Goal: Navigation & Orientation: Find specific page/section

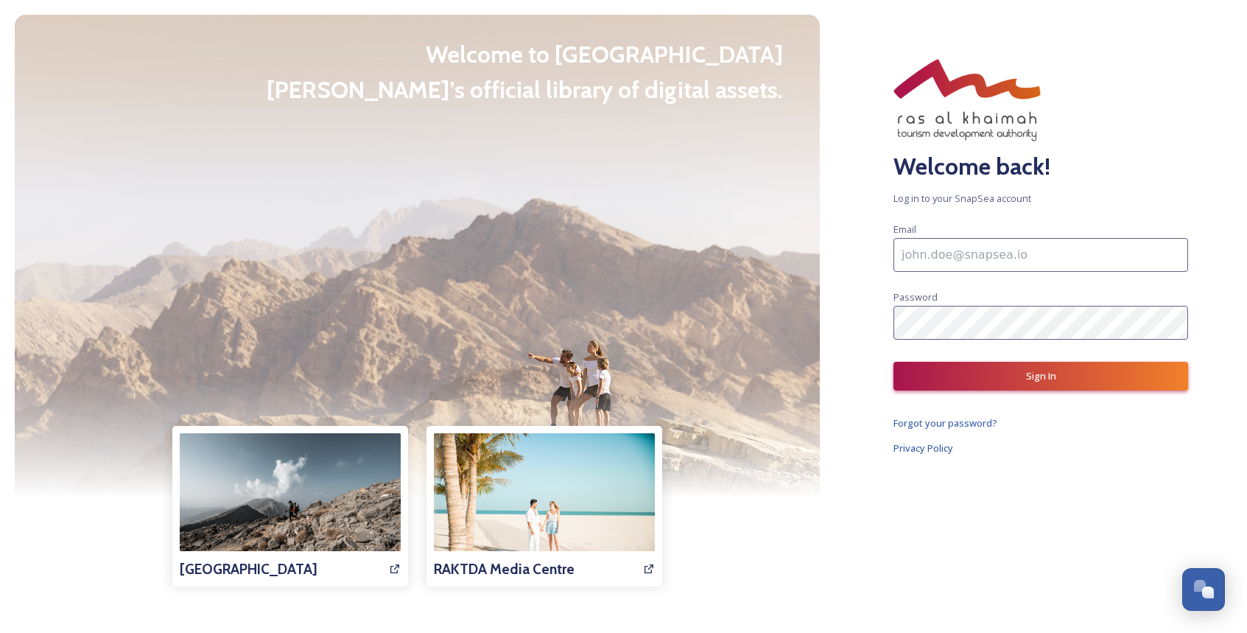
click at [968, 255] on input at bounding box center [1040, 255] width 295 height 34
type input "krotkovs@inbox.ru"
click at [928, 391] on div "Welcome back! Log in to your SnapSea account Email krotkovs@inbox.ru Password S…" at bounding box center [1040, 316] width 412 height 633
click at [941, 243] on input at bounding box center [1040, 255] width 295 height 34
paste input "[EMAIL_ADDRESS][DOMAIN_NAME]"
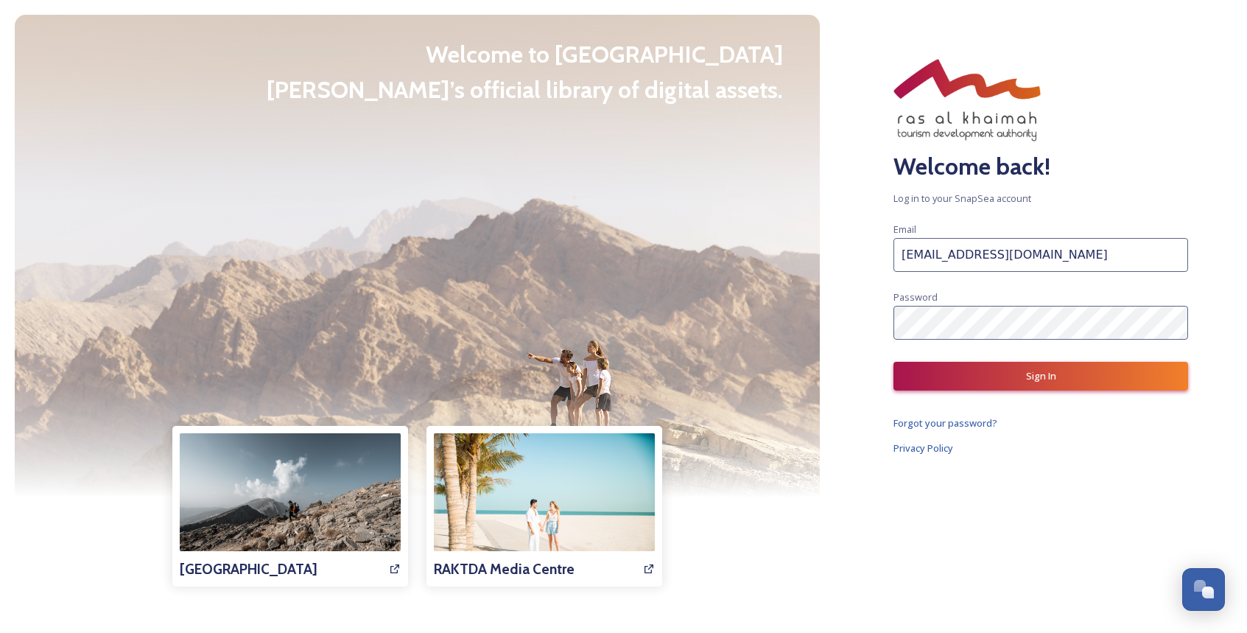
type input "[EMAIL_ADDRESS][DOMAIN_NAME]"
click at [956, 378] on button "Sign In" at bounding box center [1040, 376] width 295 height 29
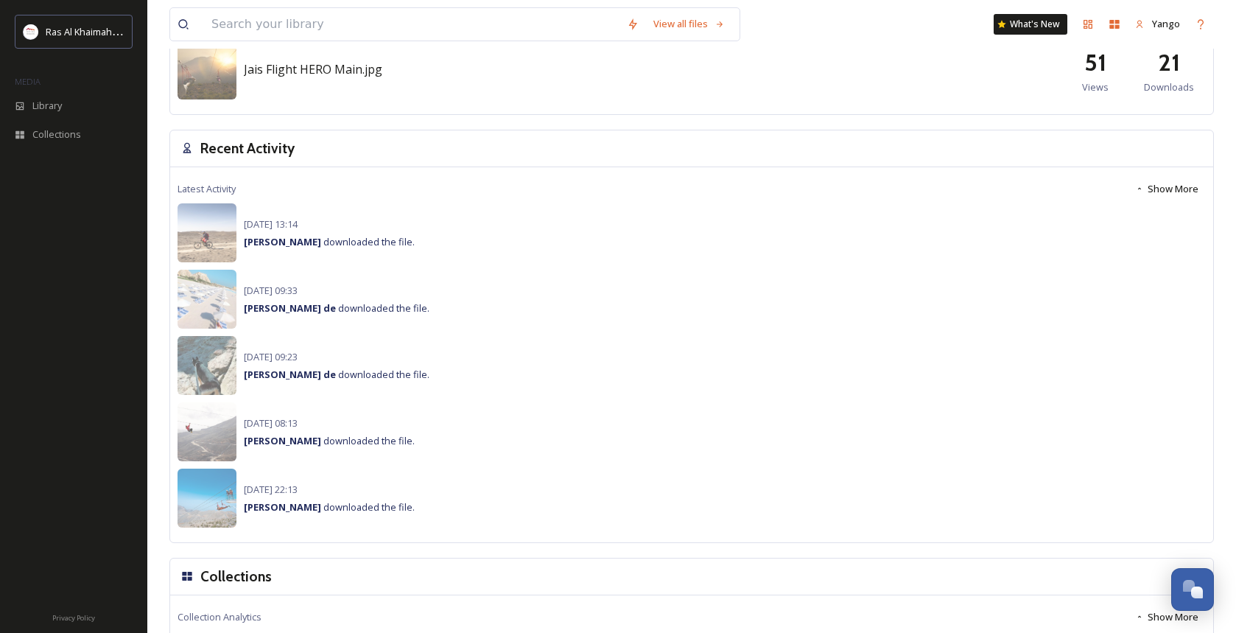
scroll to position [1149, 0]
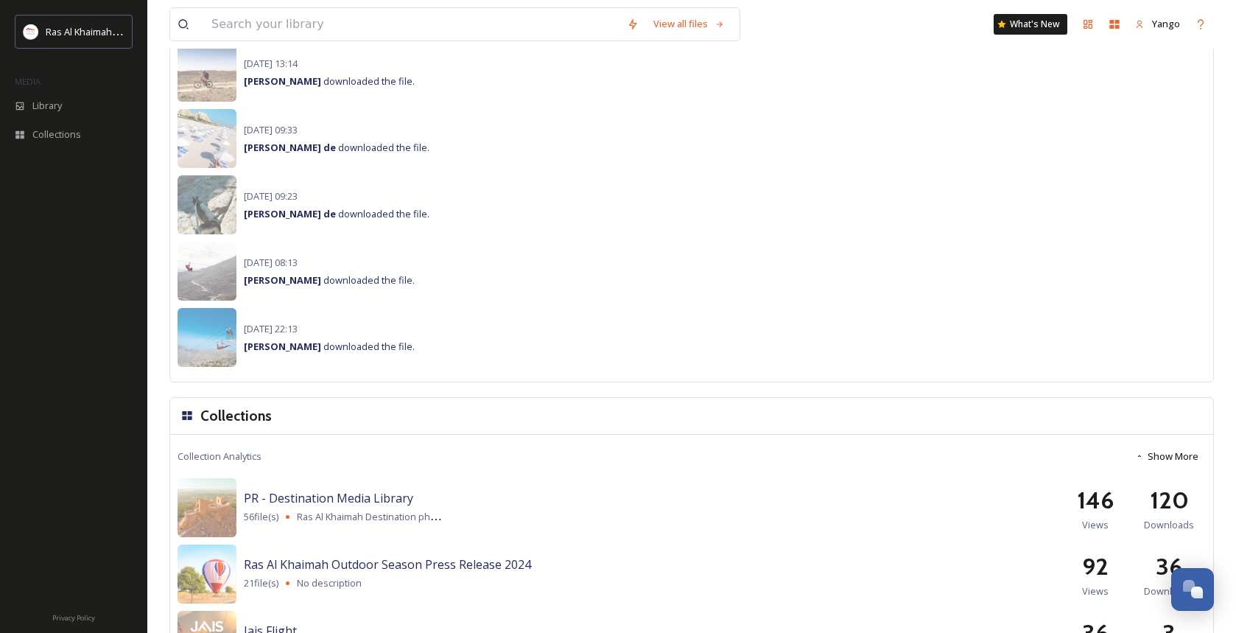
click at [1185, 459] on button "Show More" at bounding box center [1166, 456] width 78 height 29
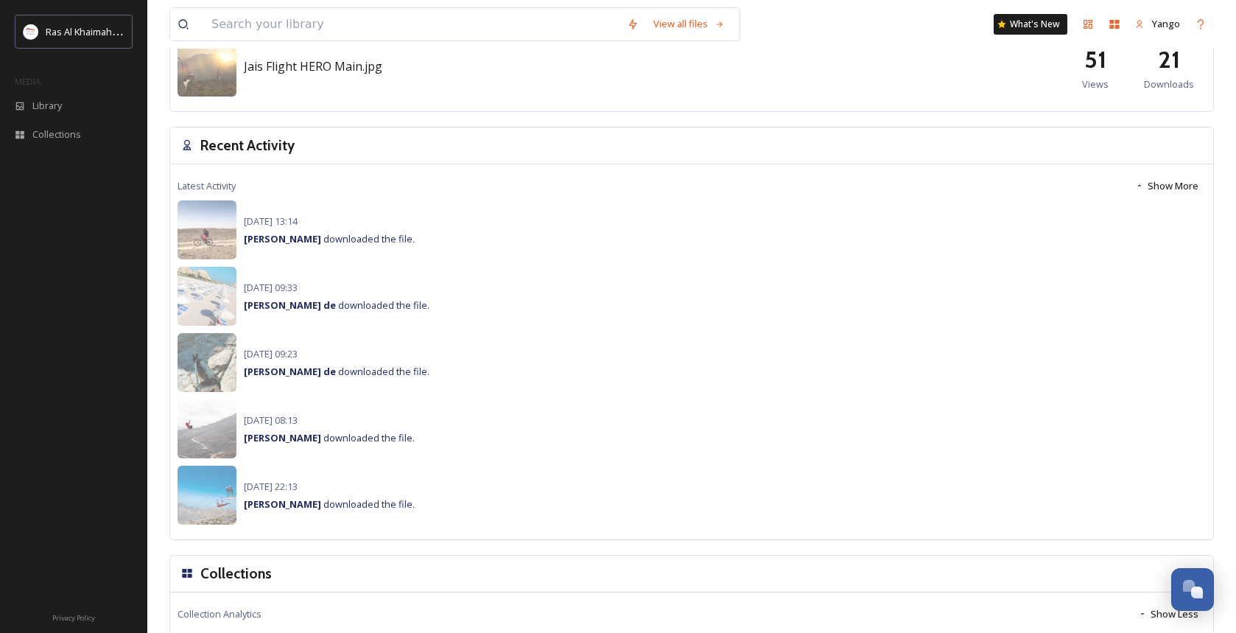
scroll to position [976, 0]
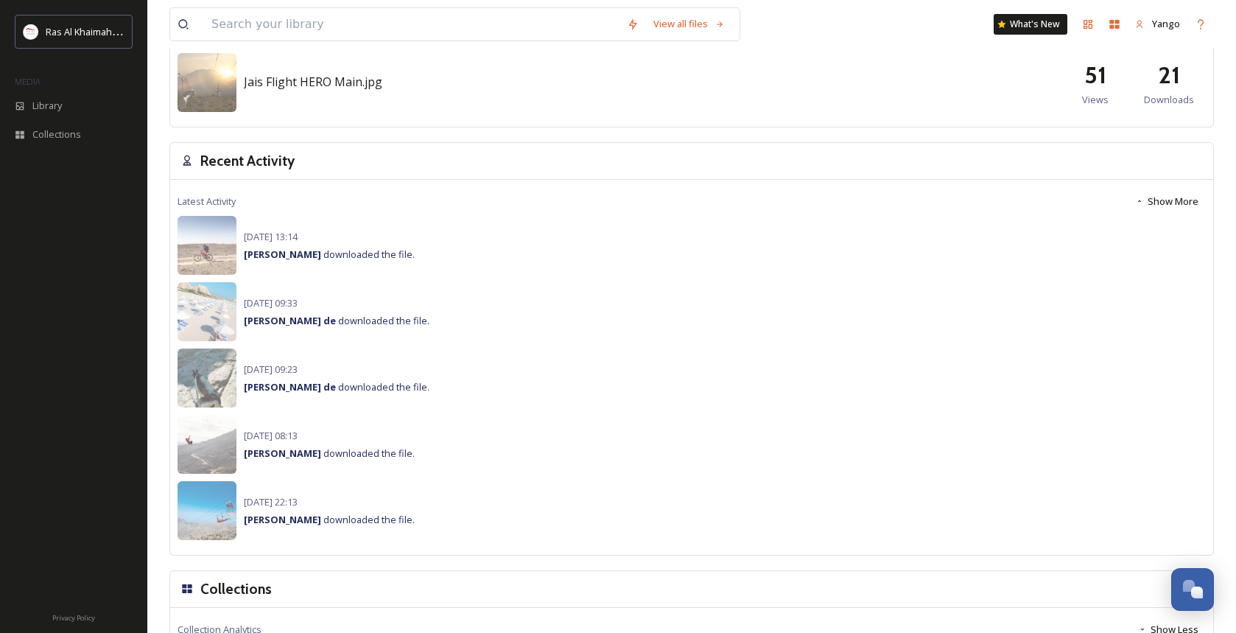
click at [1171, 205] on button "Show More" at bounding box center [1166, 201] width 78 height 29
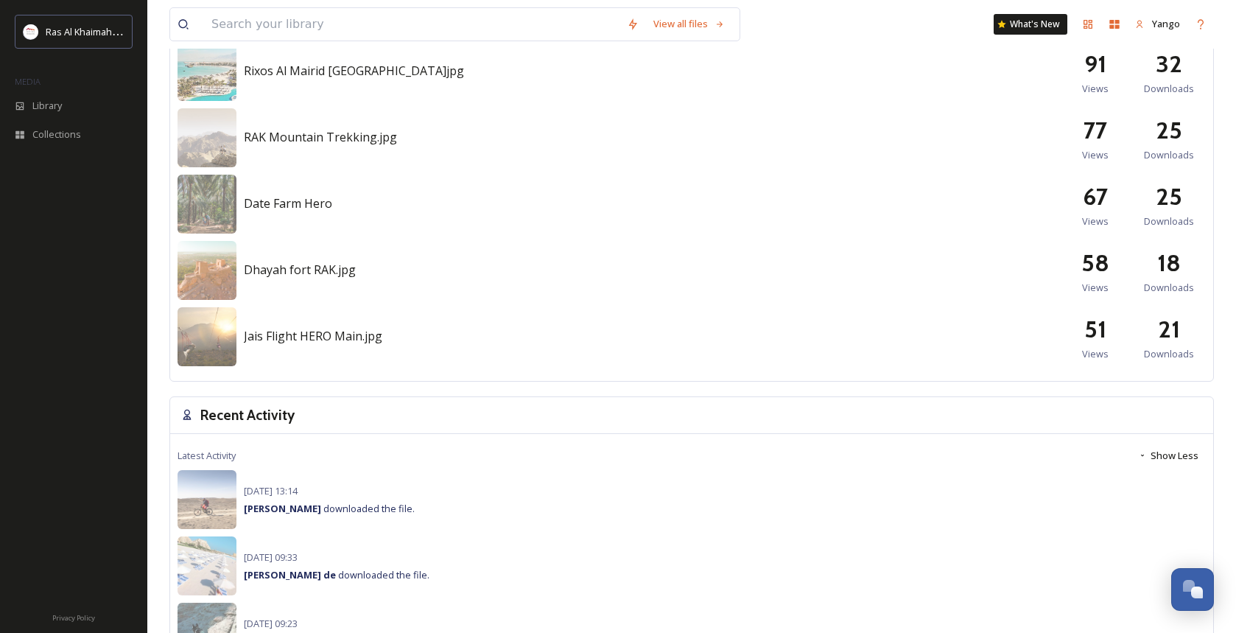
scroll to position [716, 0]
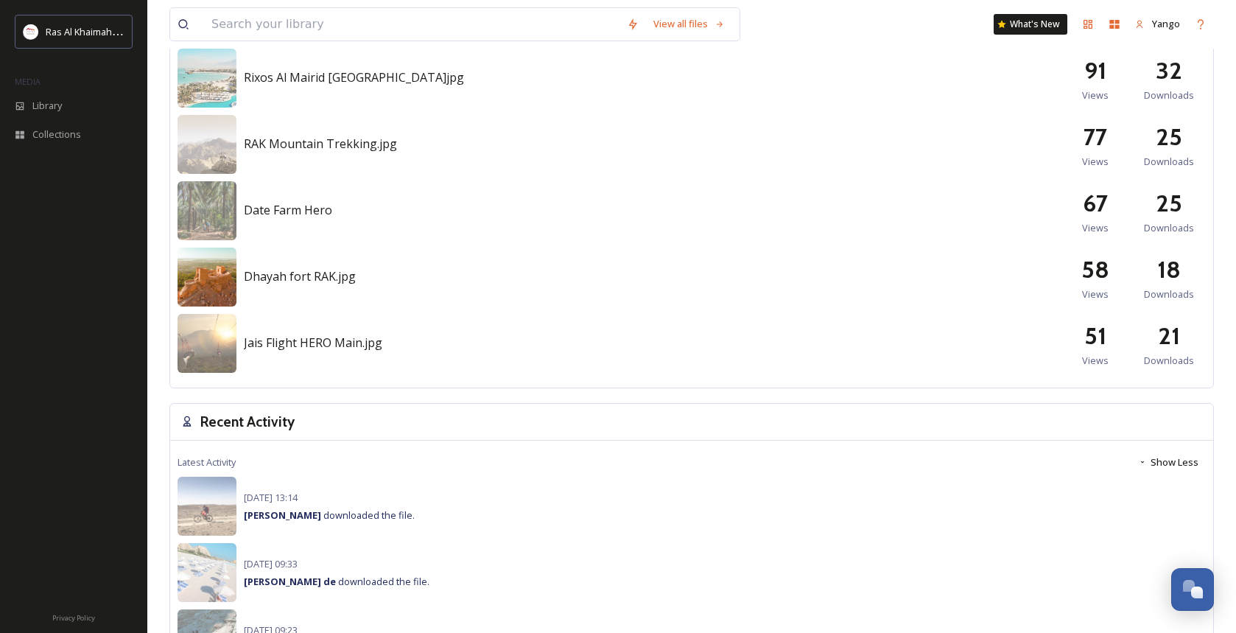
click at [209, 284] on img at bounding box center [206, 276] width 59 height 59
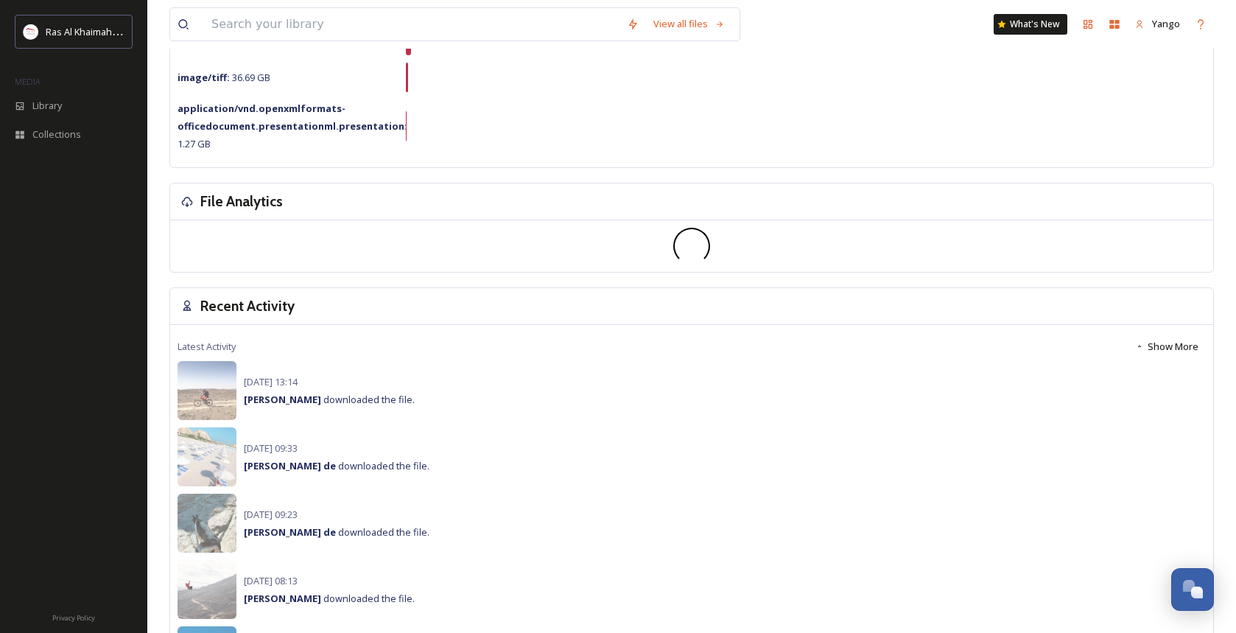
scroll to position [383, 0]
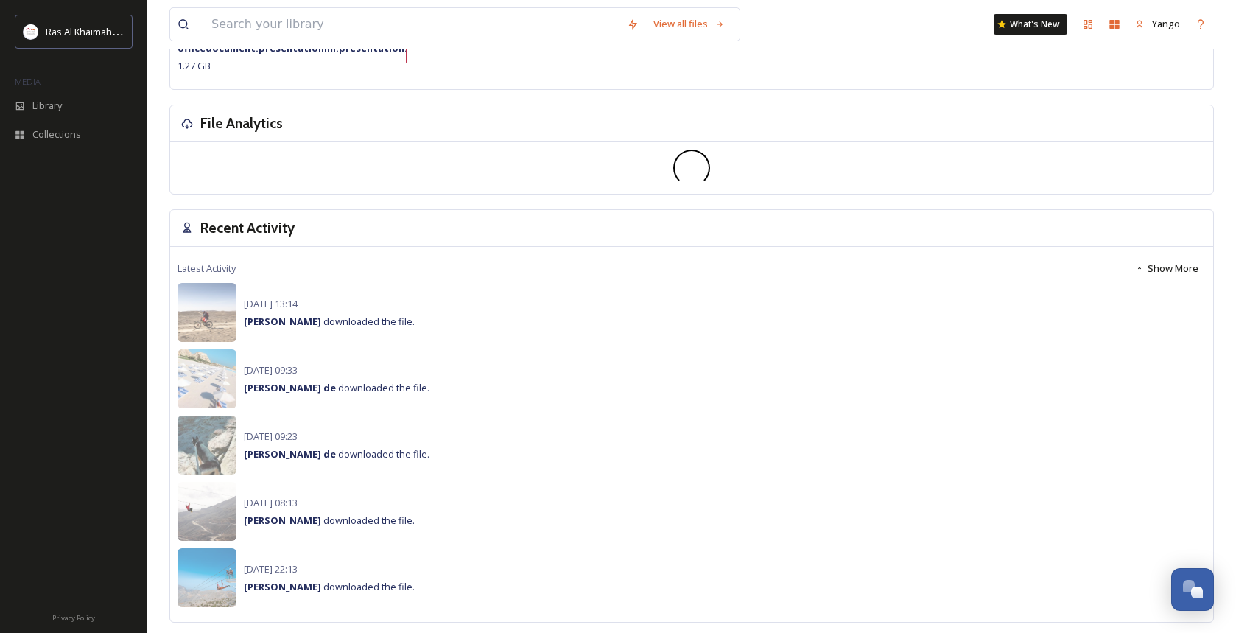
click at [246, 126] on h3 "File Analytics" at bounding box center [241, 123] width 82 height 21
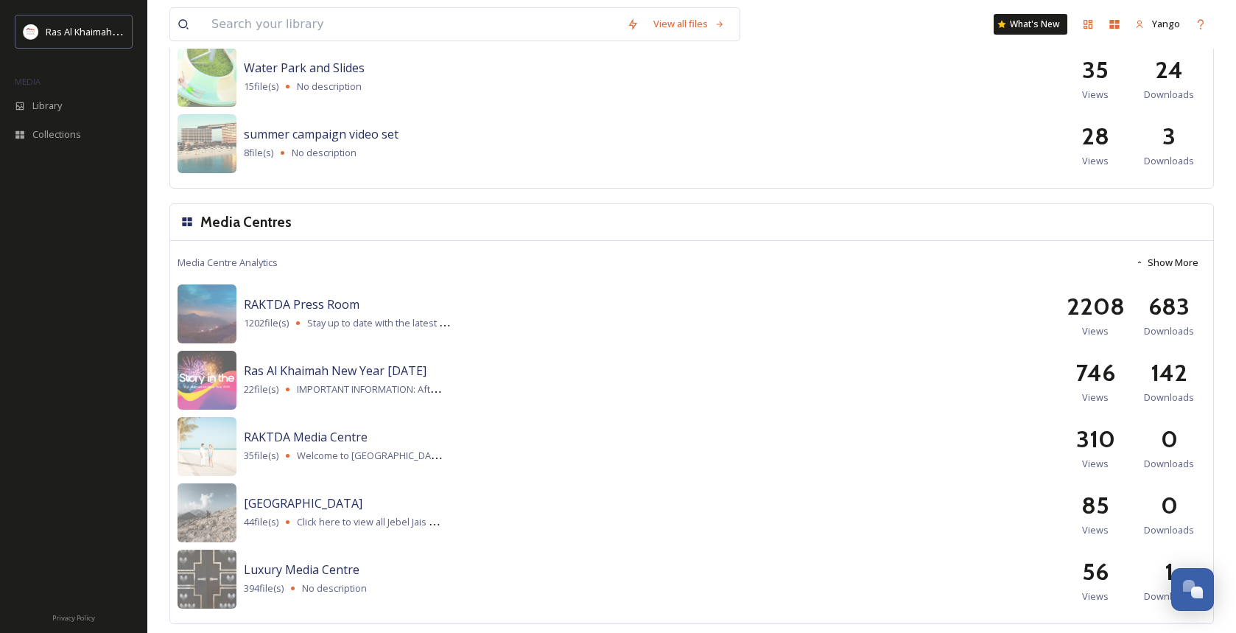
scroll to position [1784, 0]
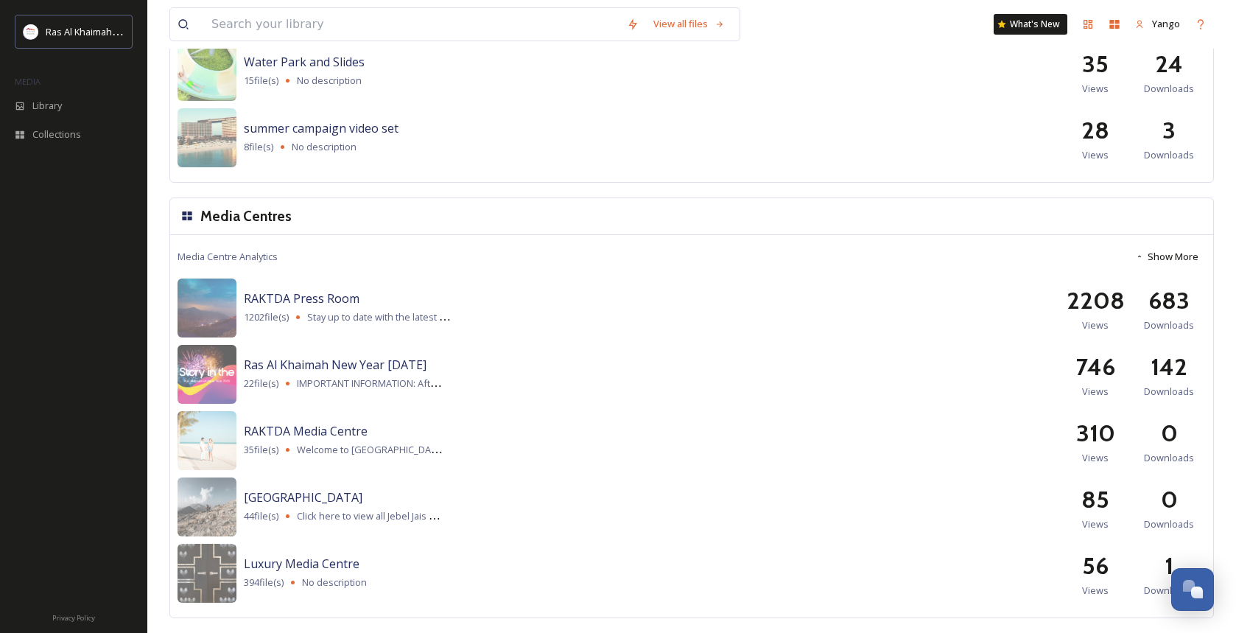
click at [1197, 260] on button "Show More" at bounding box center [1166, 256] width 78 height 29
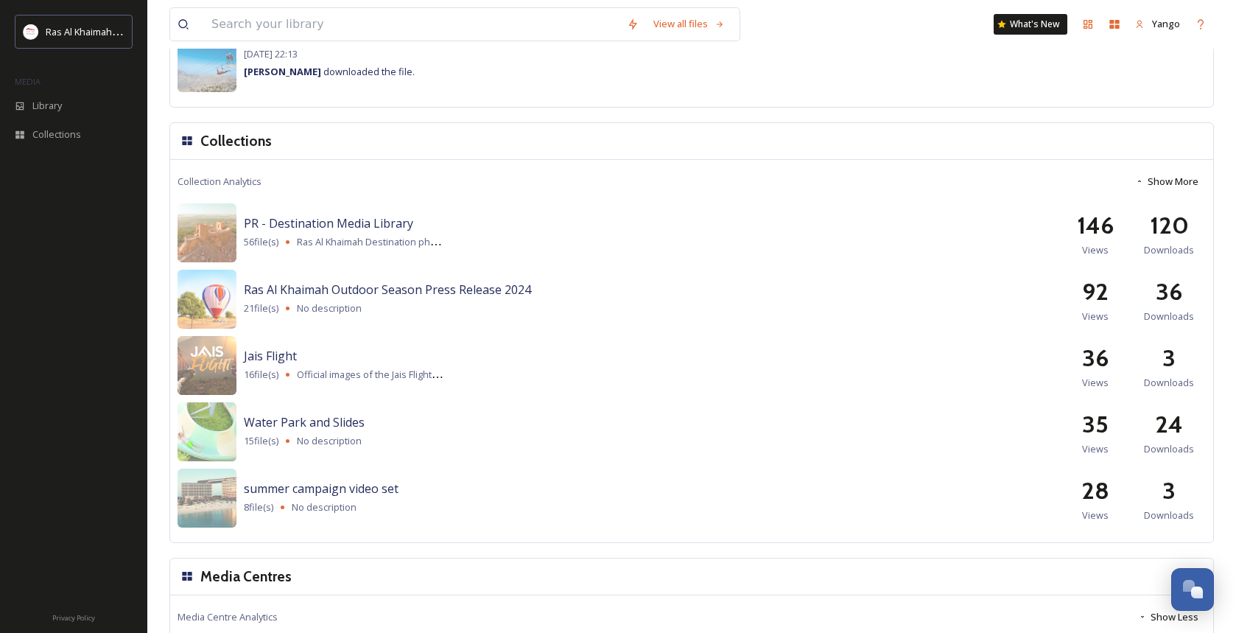
scroll to position [1421, 0]
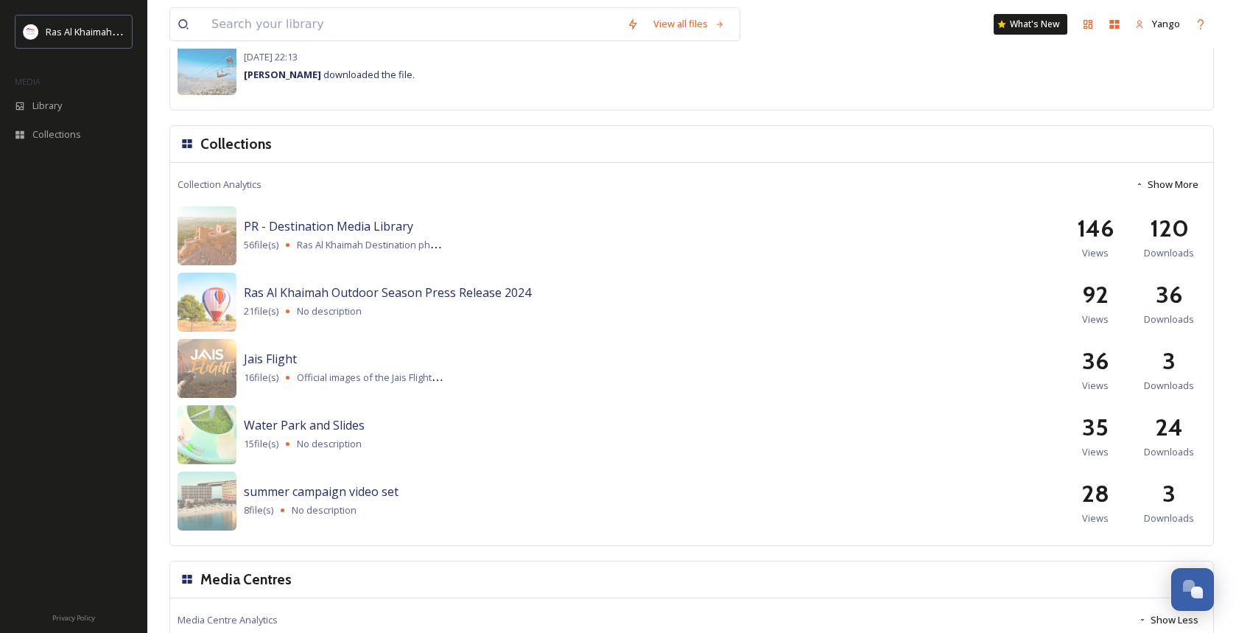
click at [1157, 186] on button "Show More" at bounding box center [1166, 184] width 78 height 29
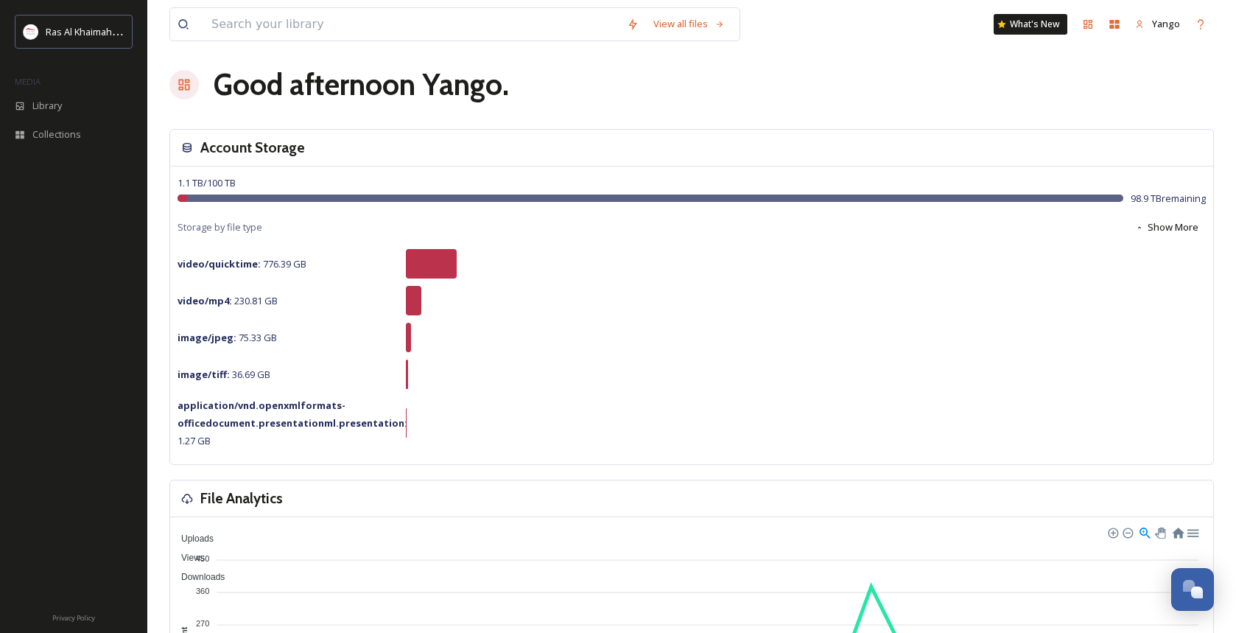
scroll to position [0, 0]
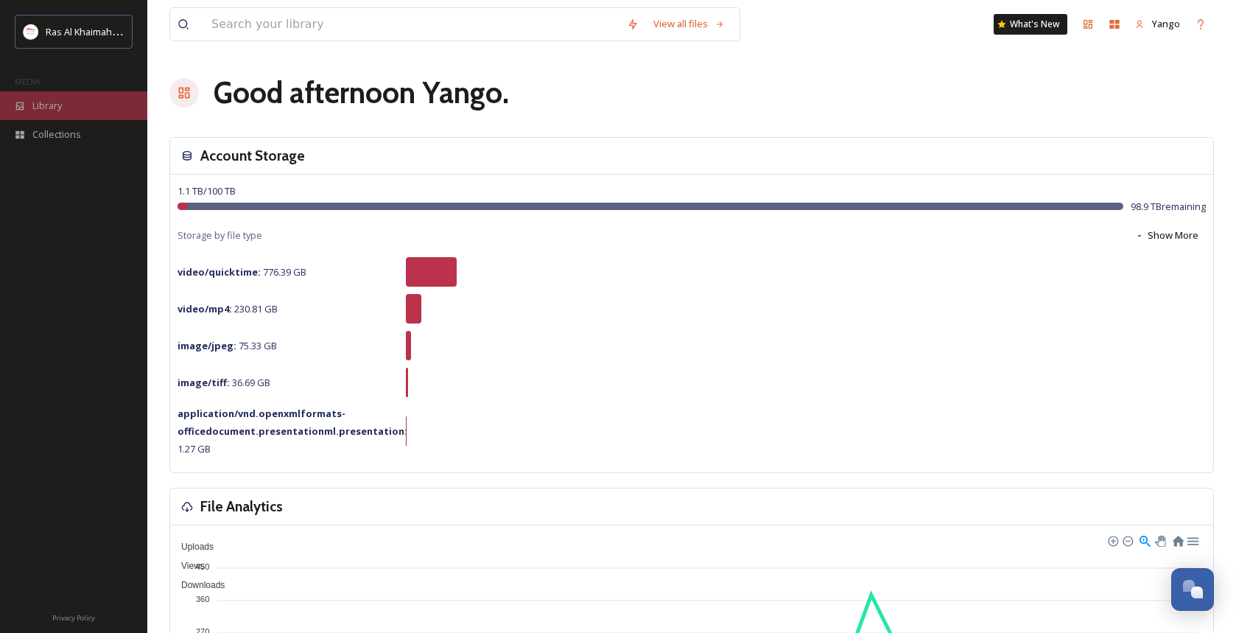
click at [64, 113] on div "Library" at bounding box center [73, 105] width 147 height 29
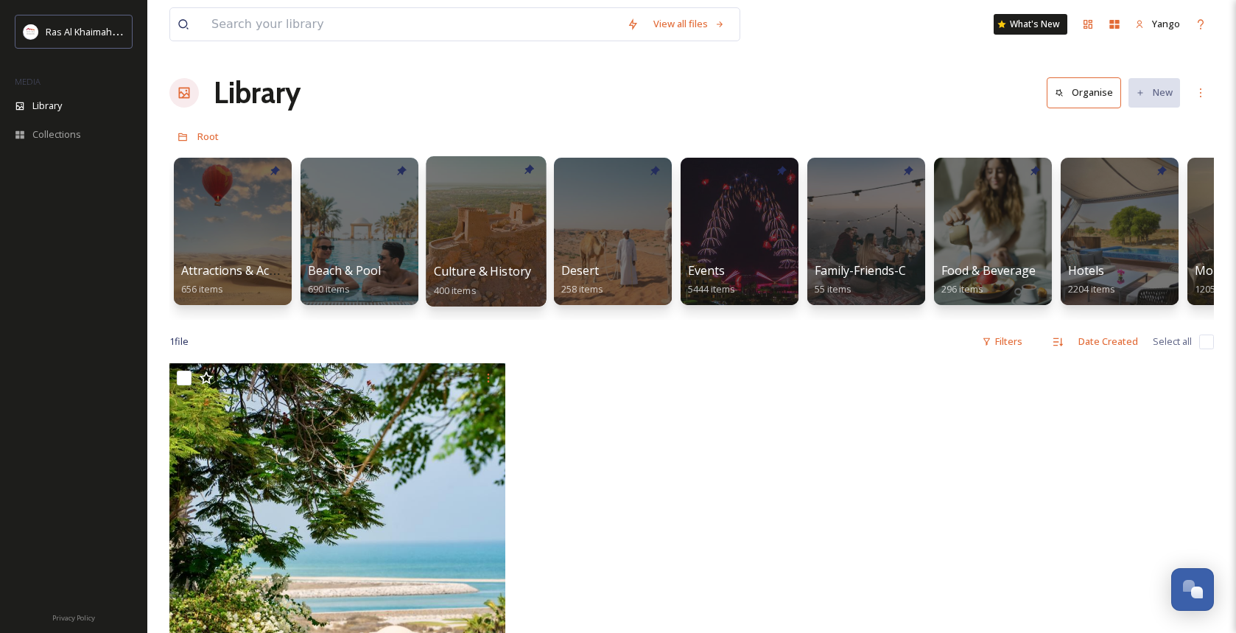
click at [482, 255] on div at bounding box center [486, 231] width 120 height 150
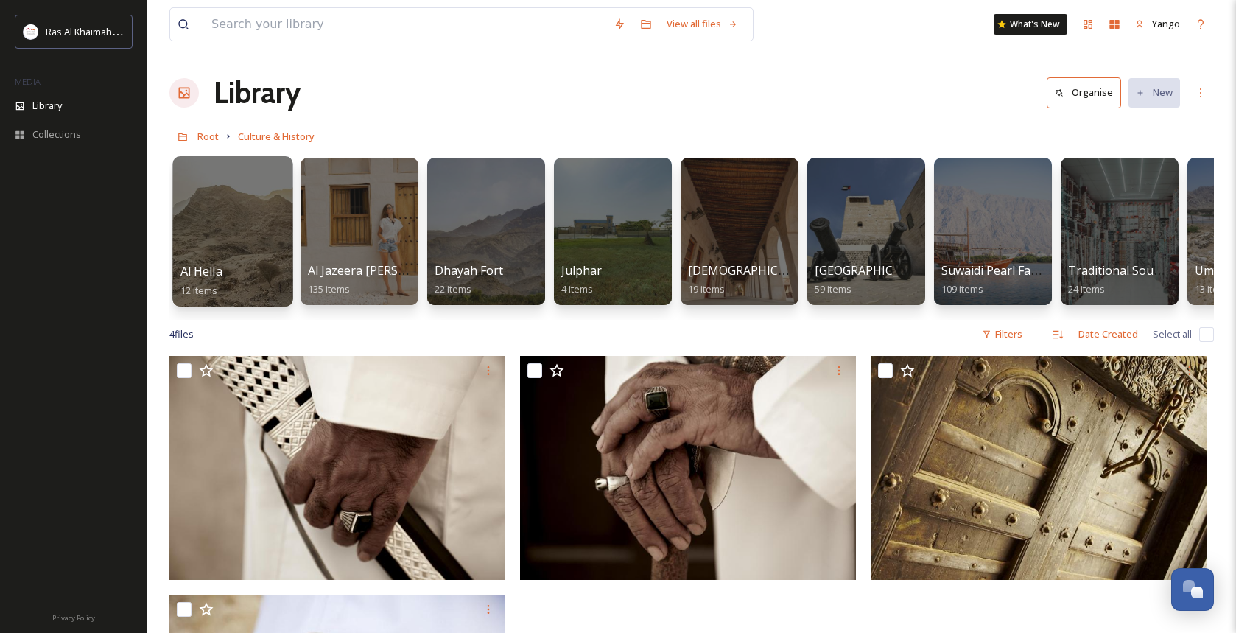
click at [249, 215] on div at bounding box center [232, 231] width 120 height 150
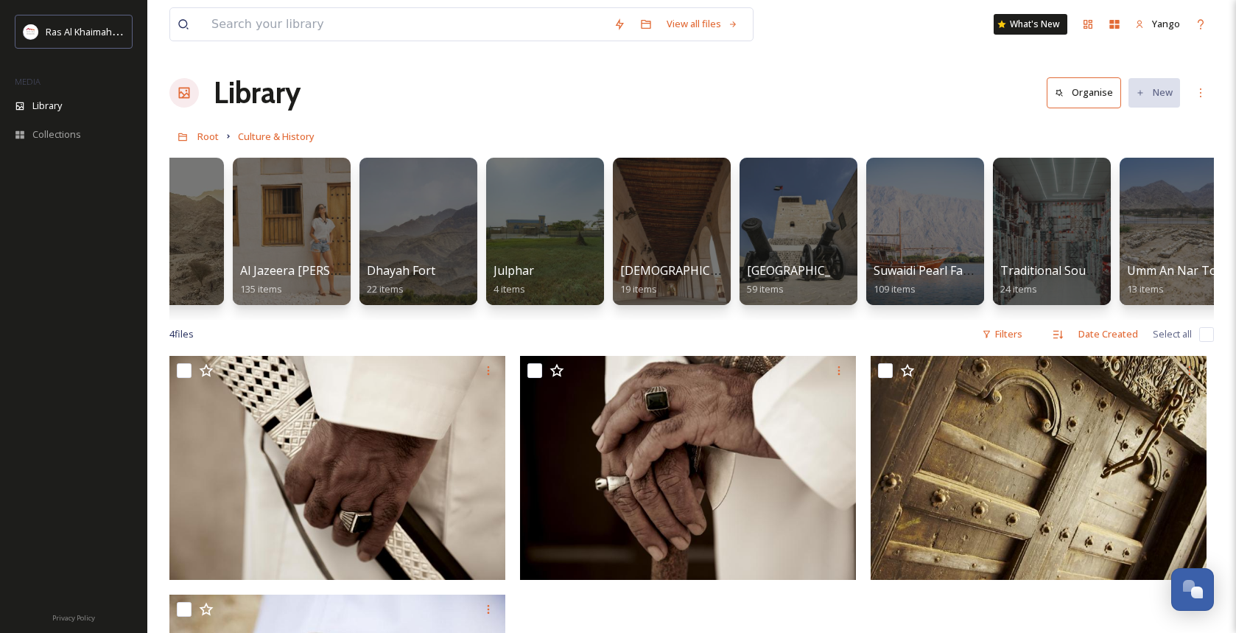
scroll to position [0, 96]
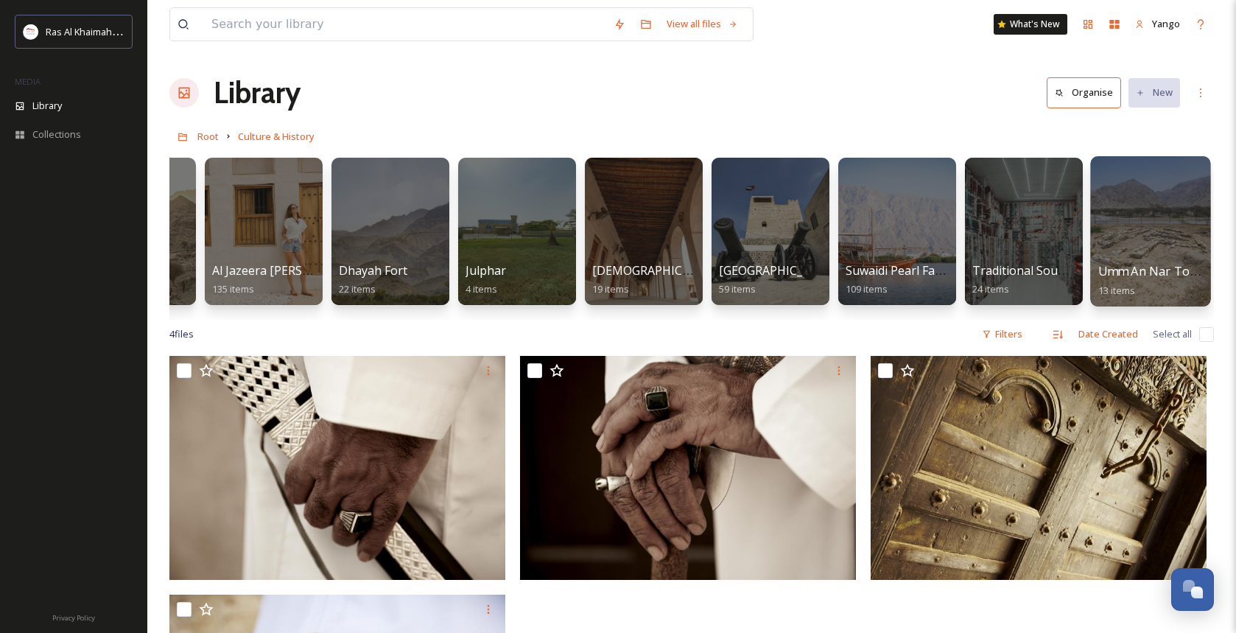
click at [1160, 220] on div at bounding box center [1150, 231] width 120 height 150
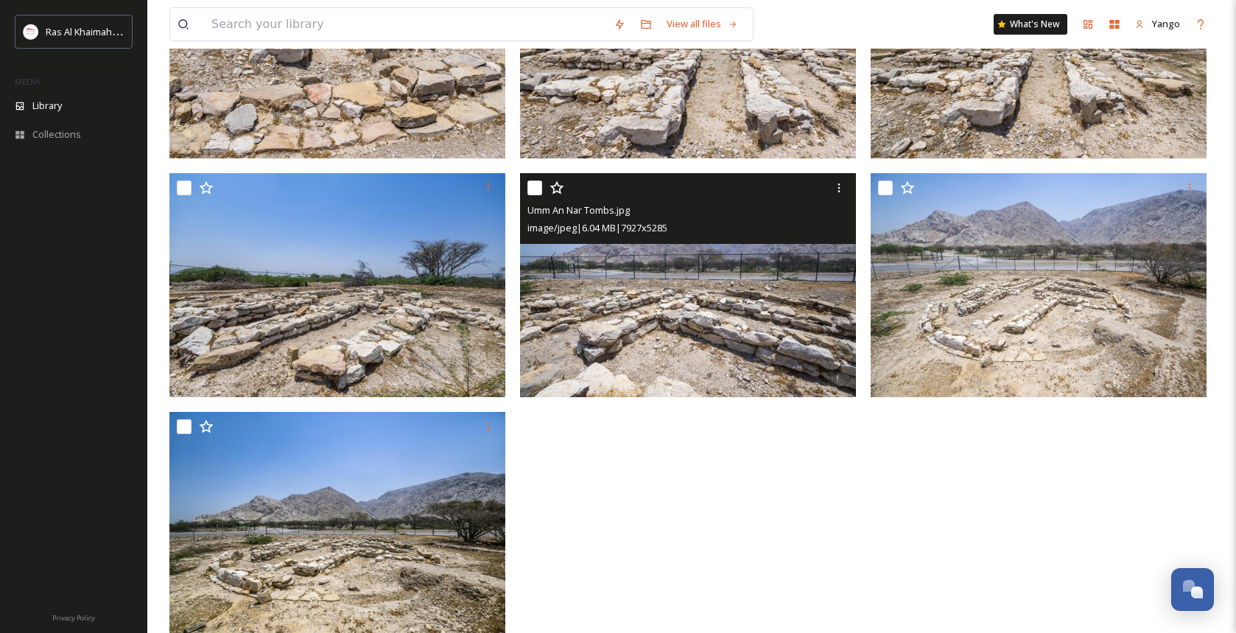
scroll to position [772, 0]
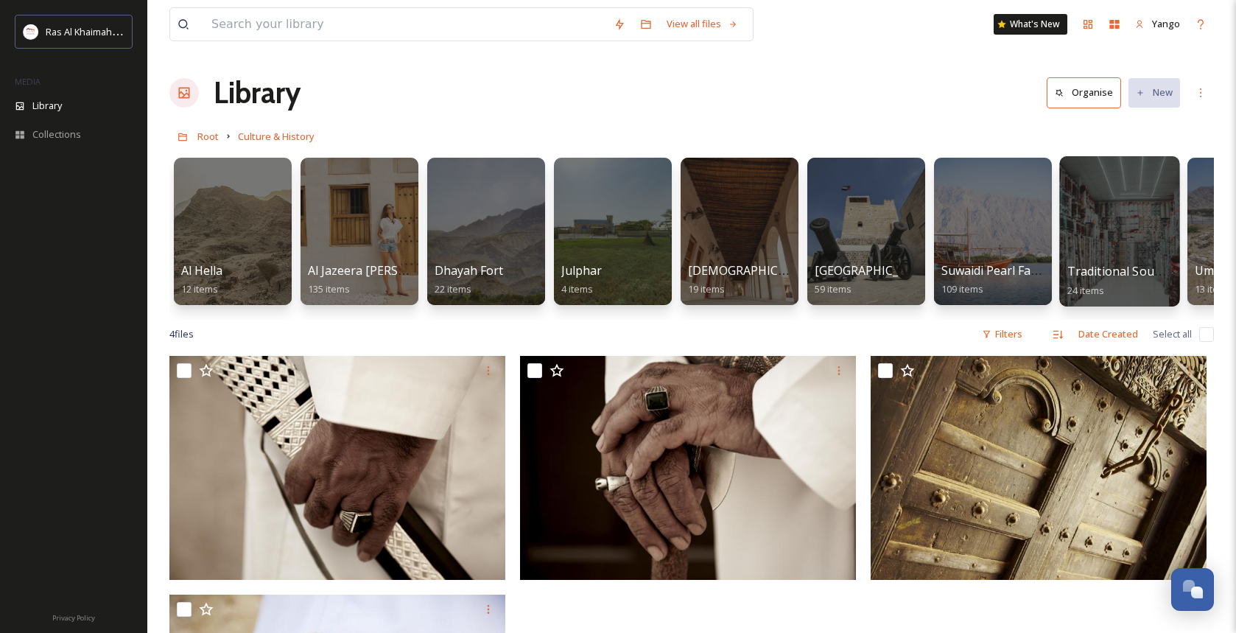
click at [1132, 229] on div at bounding box center [1119, 231] width 120 height 150
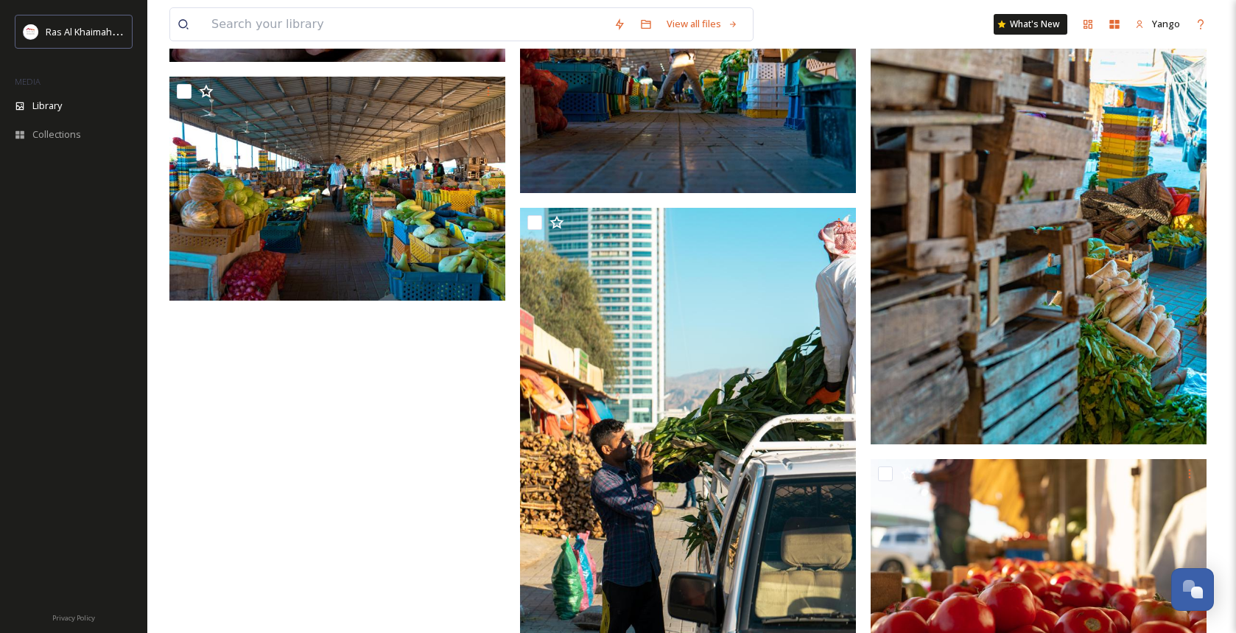
scroll to position [2076, 0]
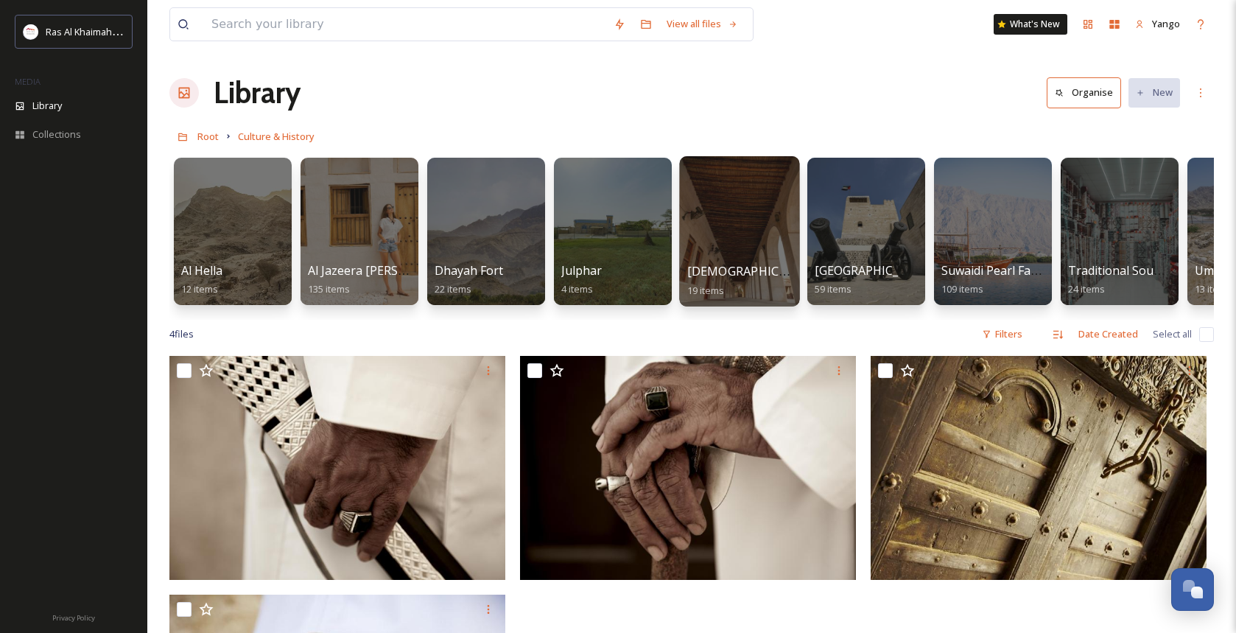
click at [733, 248] on div at bounding box center [739, 231] width 120 height 150
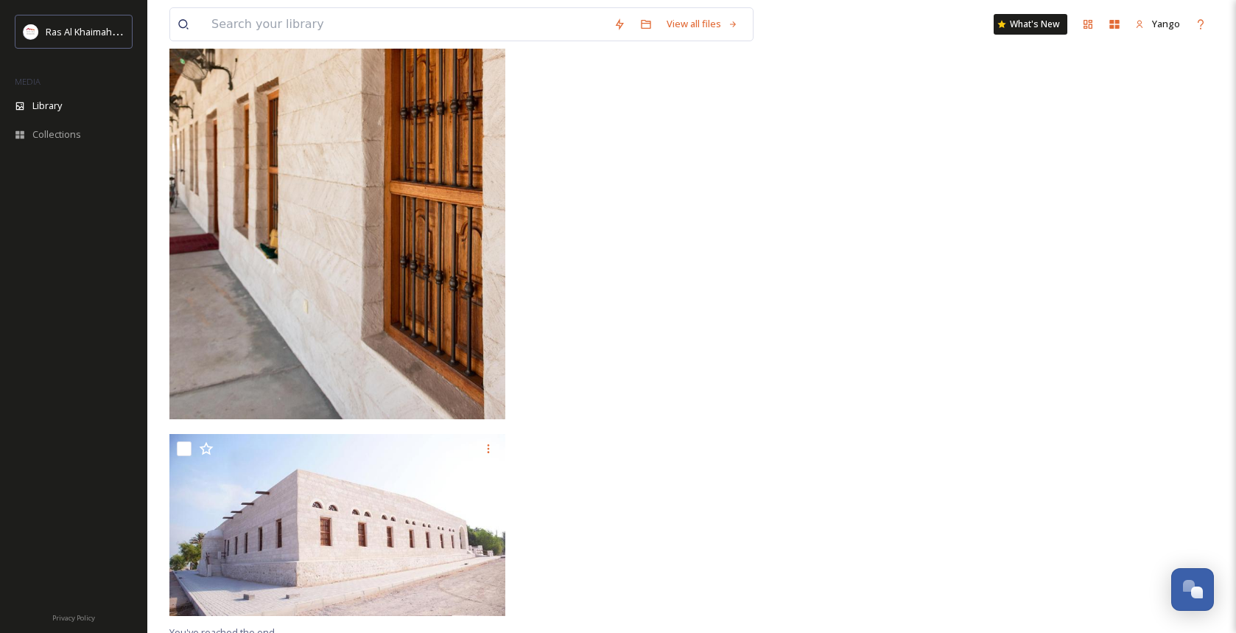
scroll to position [2326, 0]
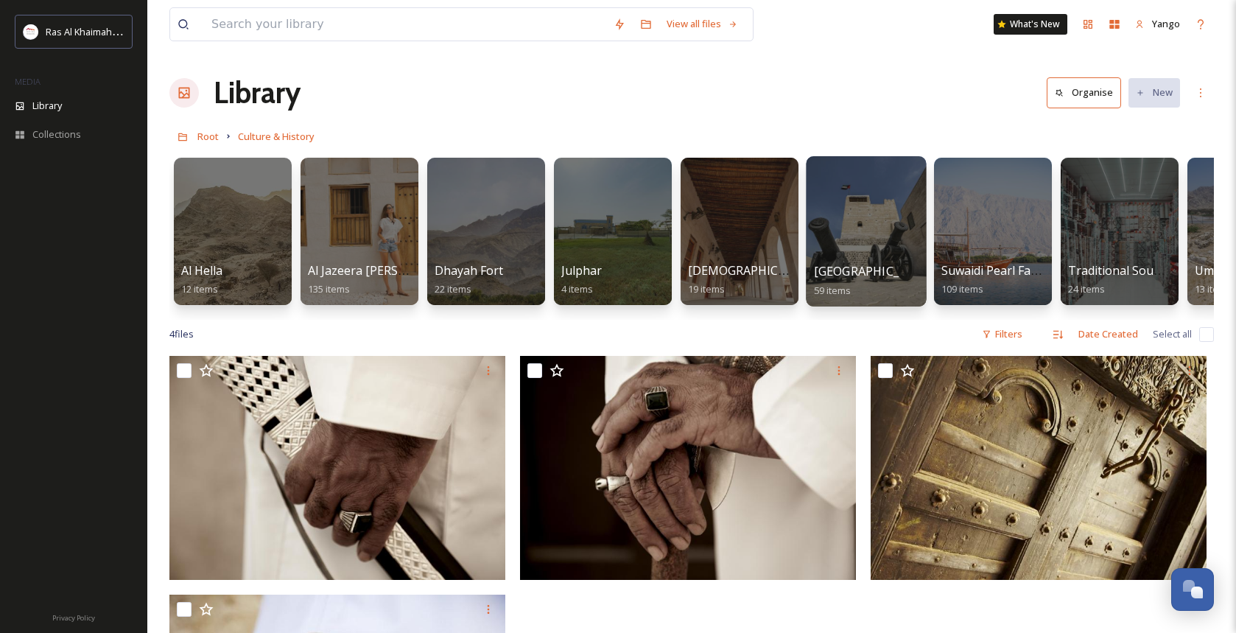
click at [873, 224] on div at bounding box center [866, 231] width 120 height 150
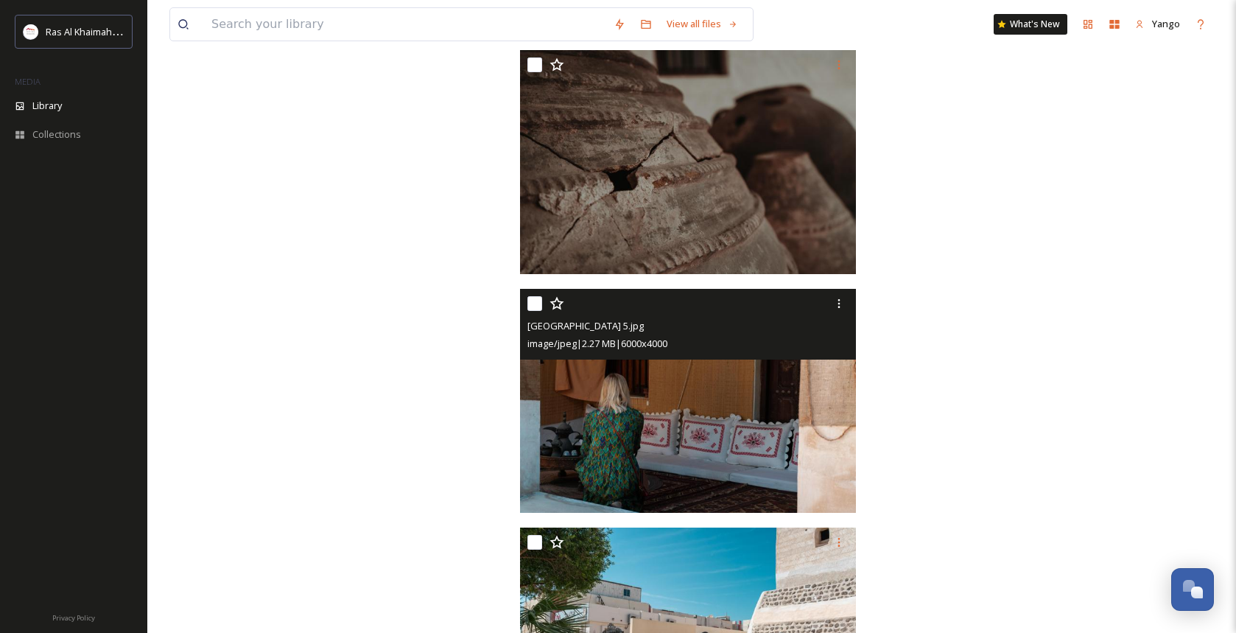
scroll to position [7102, 0]
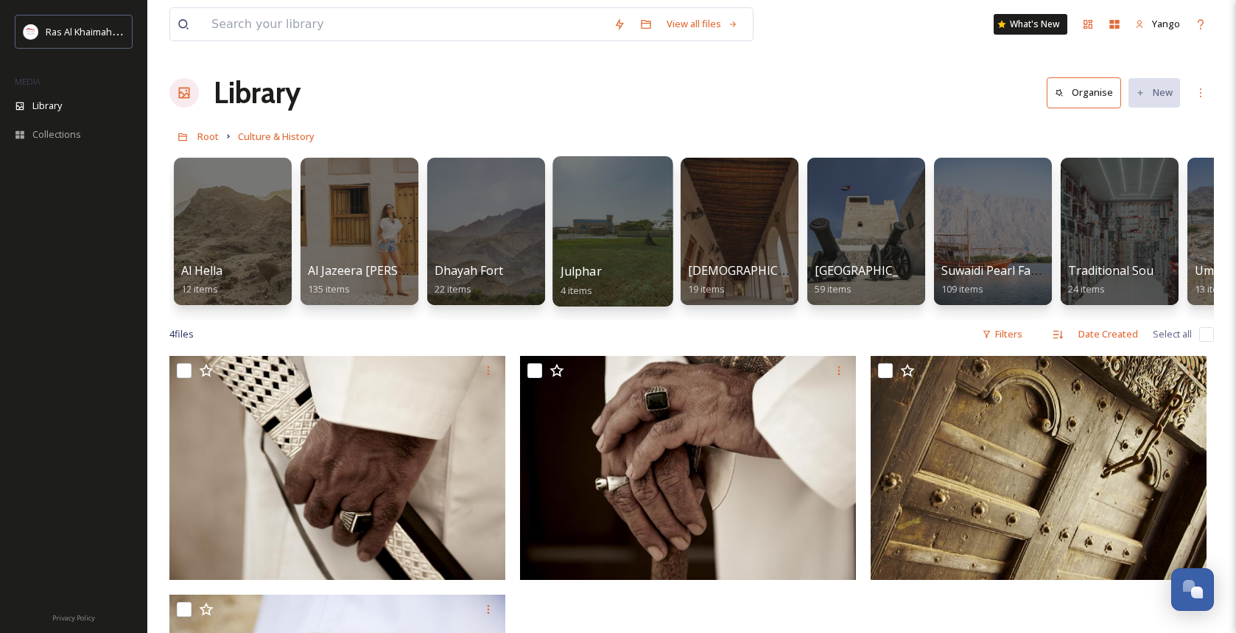
click at [611, 248] on div at bounding box center [612, 231] width 120 height 150
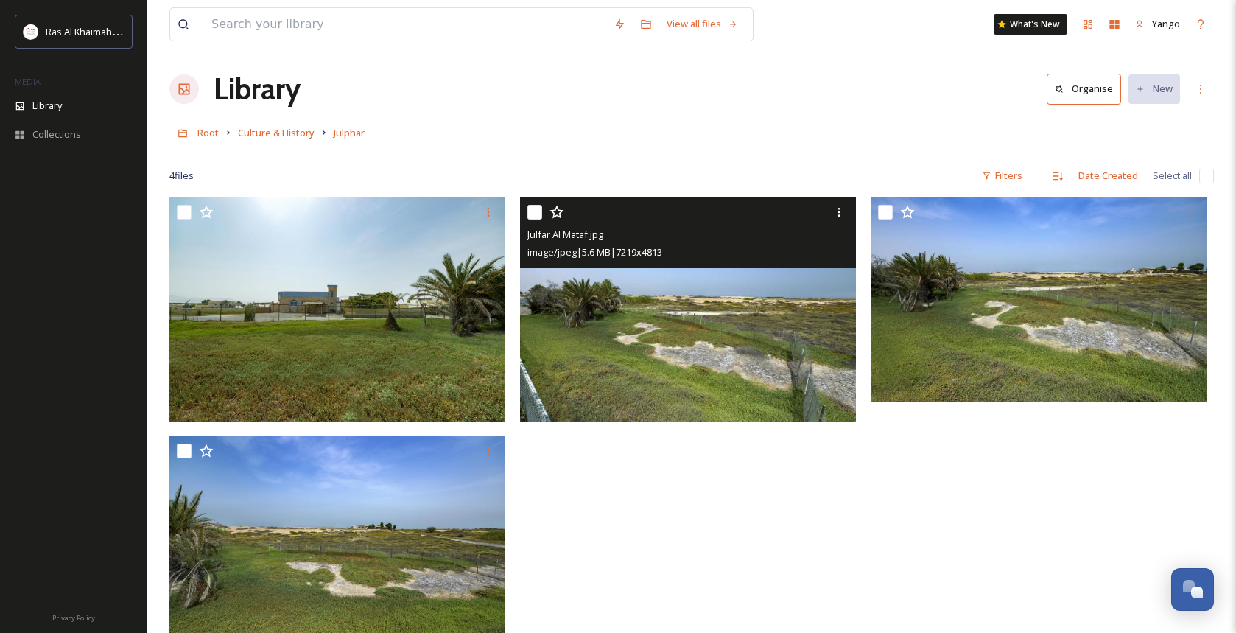
scroll to position [201, 0]
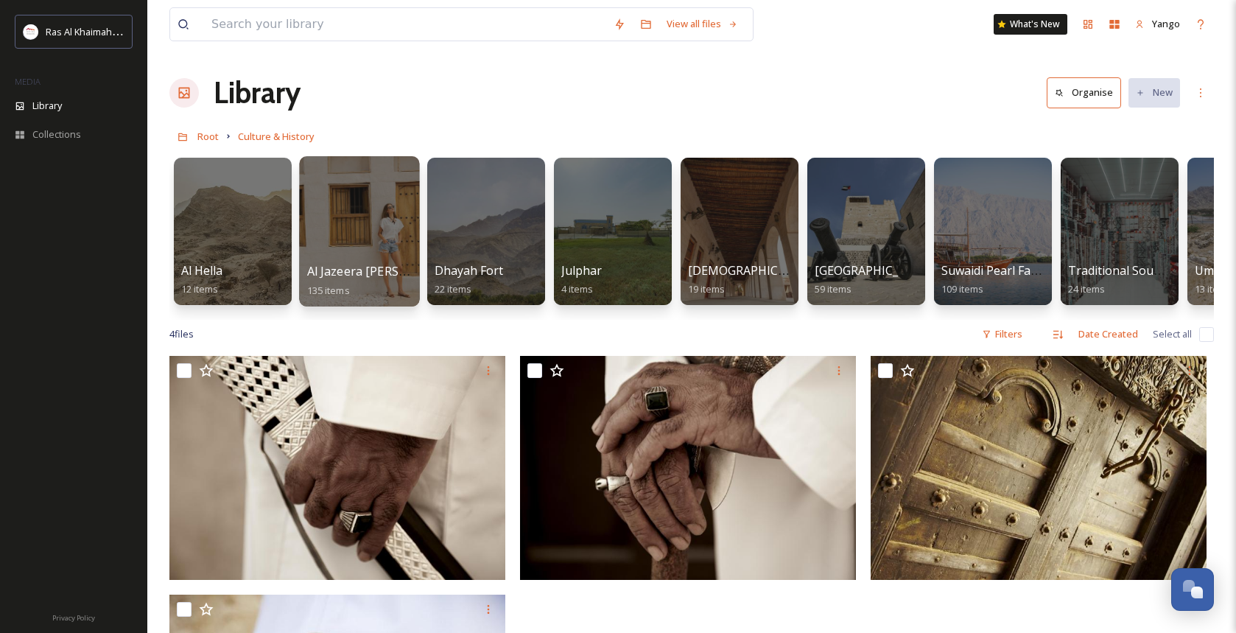
click at [355, 205] on div at bounding box center [359, 231] width 120 height 150
click at [236, 217] on div at bounding box center [232, 231] width 120 height 150
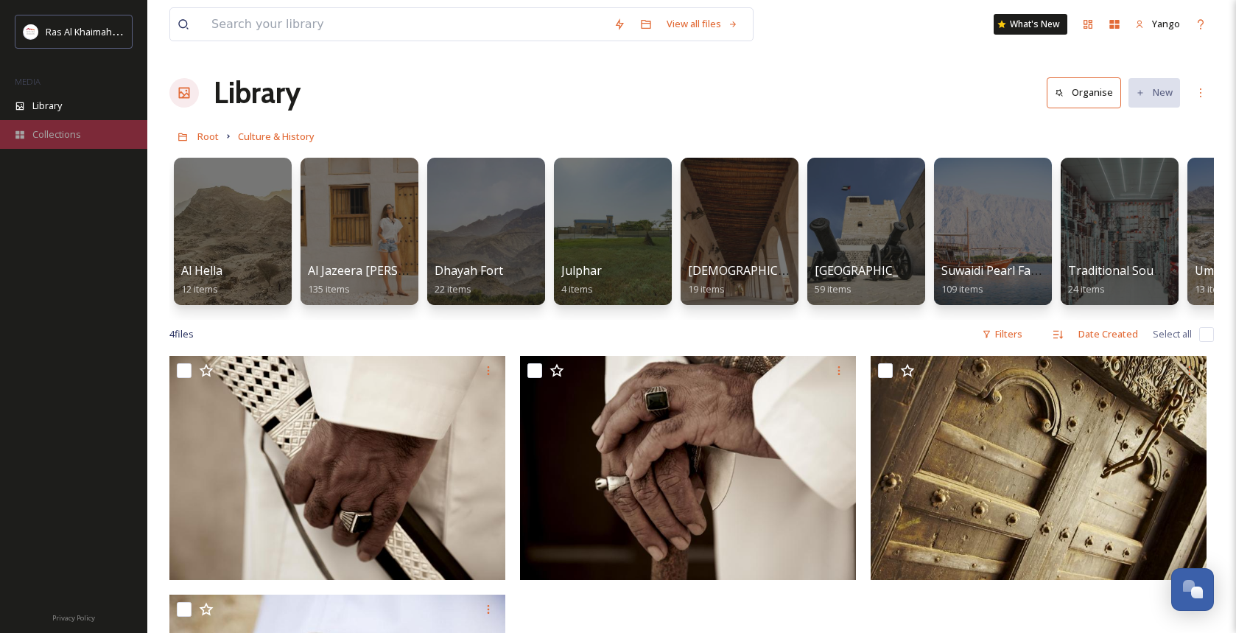
click at [55, 141] on span "Collections" at bounding box center [56, 134] width 49 height 14
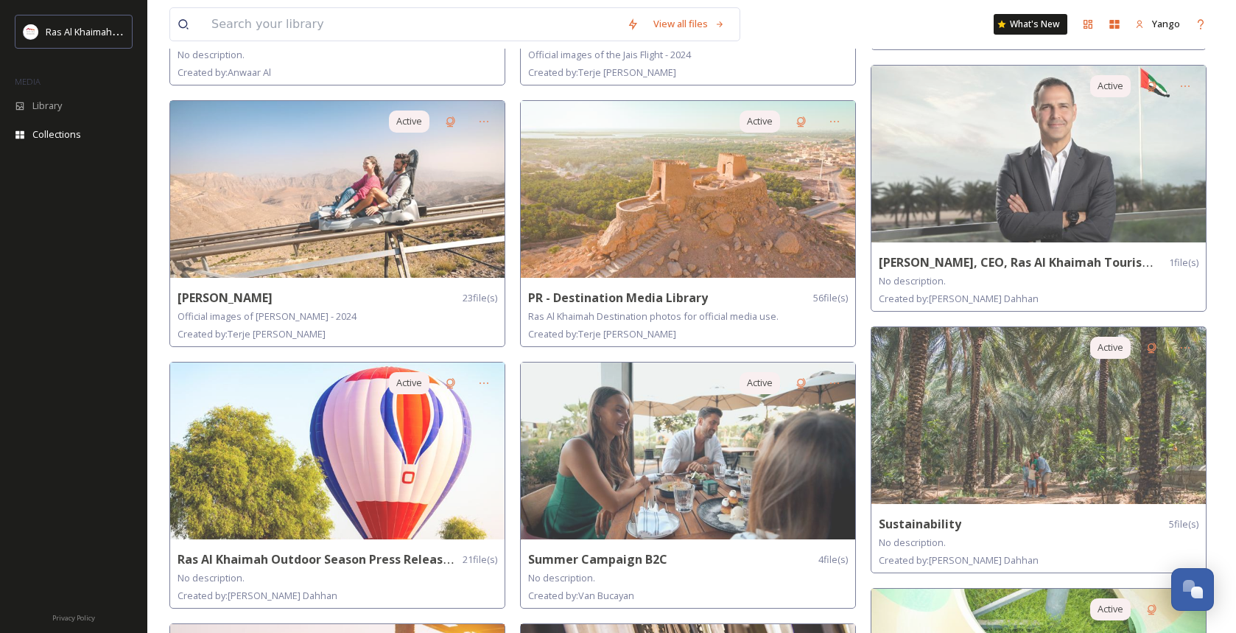
scroll to position [1324, 0]
